Goal: Information Seeking & Learning: Learn about a topic

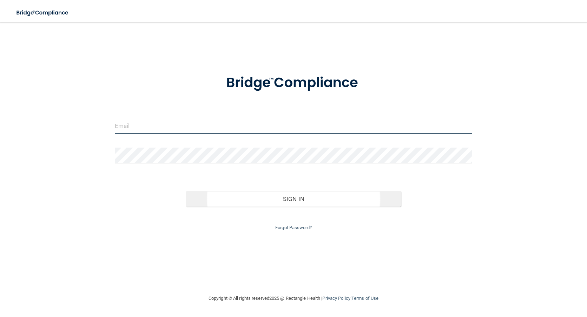
type input "[EMAIL_ADDRESS][DOMAIN_NAME]"
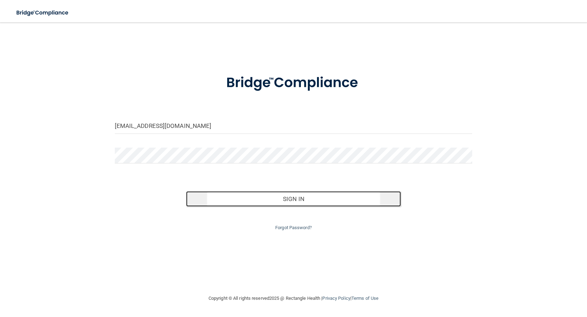
click at [295, 198] on button "Sign In" at bounding box center [293, 198] width 215 height 15
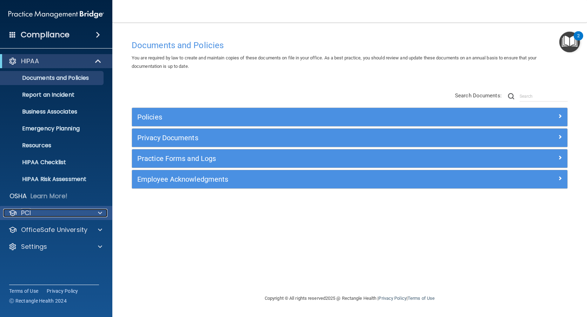
click at [99, 211] on span at bounding box center [100, 213] width 4 height 8
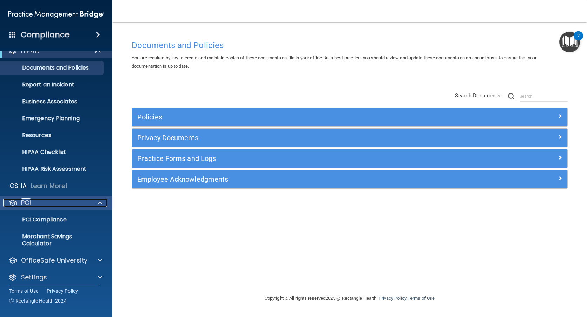
scroll to position [15, 0]
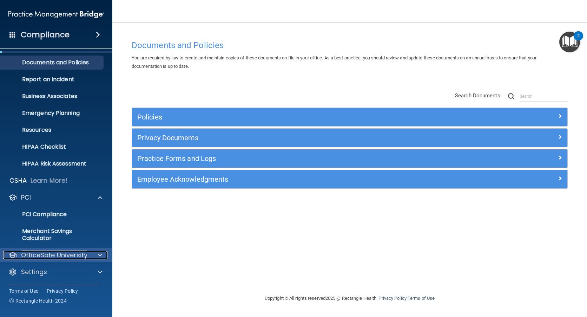
click at [100, 254] on span at bounding box center [100, 255] width 4 height 8
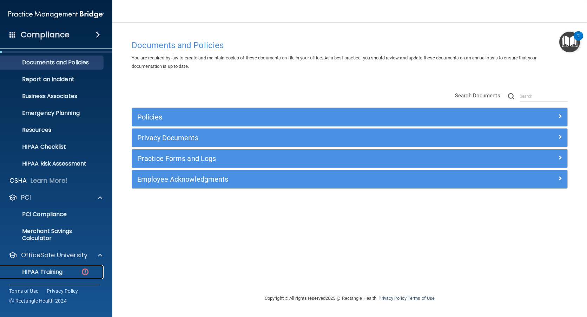
click at [40, 268] on p "HIPAA Training" at bounding box center [34, 271] width 58 height 7
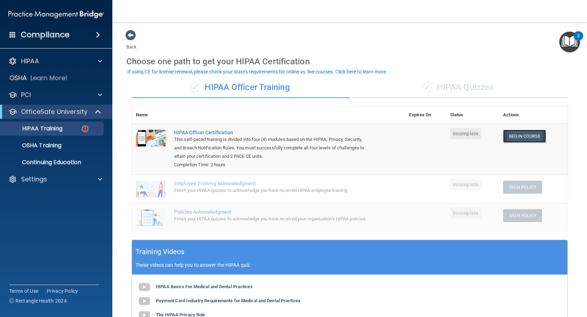
click at [517, 136] on link "Begin Course" at bounding box center [524, 136] width 43 height 13
